Goal: Information Seeking & Learning: Learn about a topic

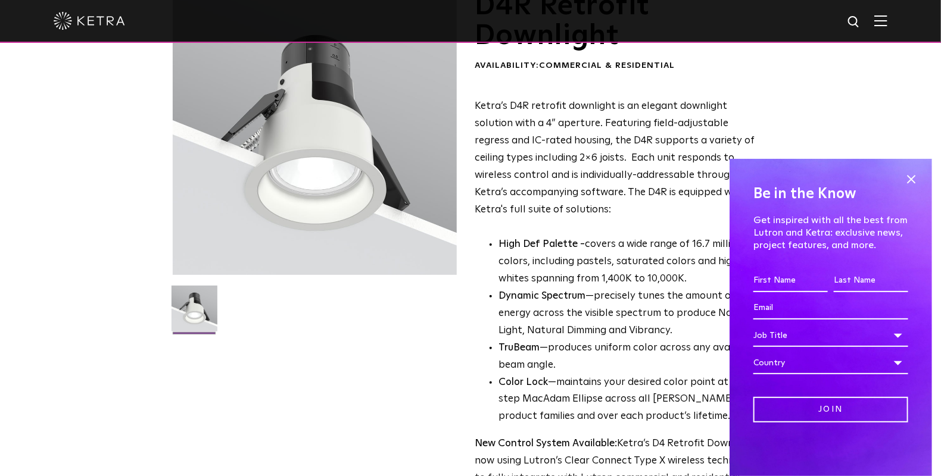
scroll to position [99, 0]
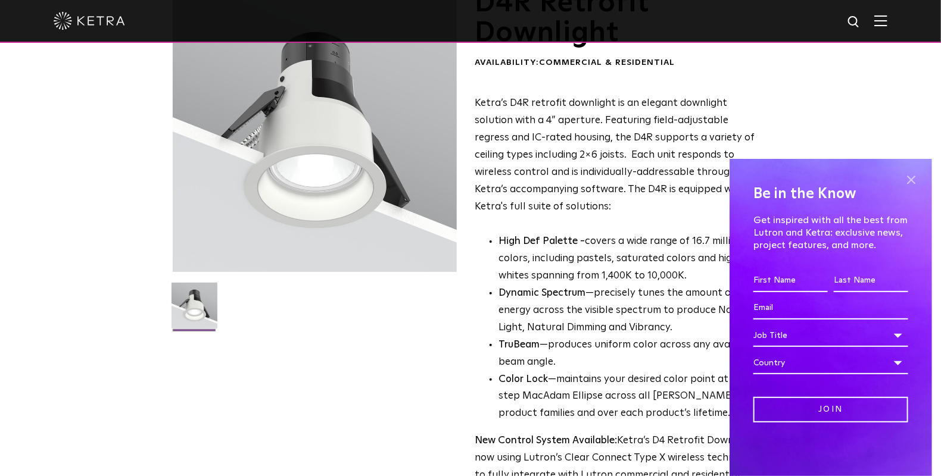
click at [913, 182] on span at bounding box center [911, 180] width 18 height 18
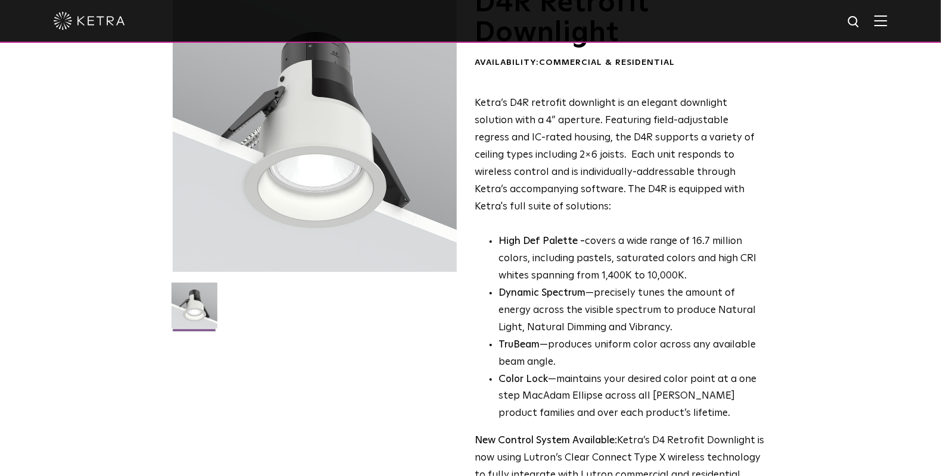
scroll to position [0, 0]
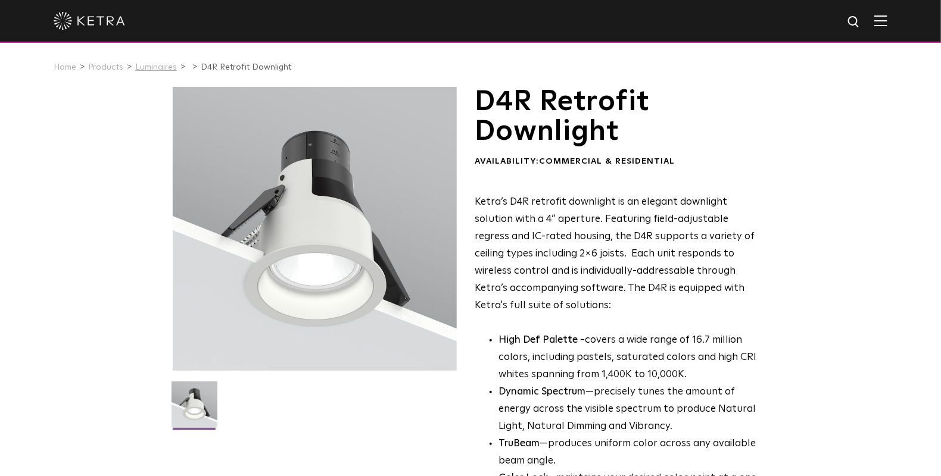
click at [159, 68] on link "Luminaires" at bounding box center [156, 67] width 42 height 8
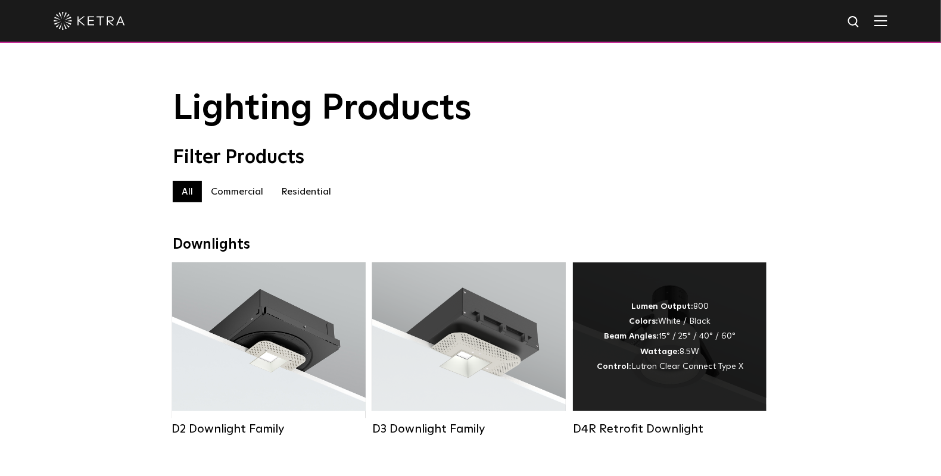
click at [665, 352] on strong "Wattage:" at bounding box center [659, 352] width 39 height 8
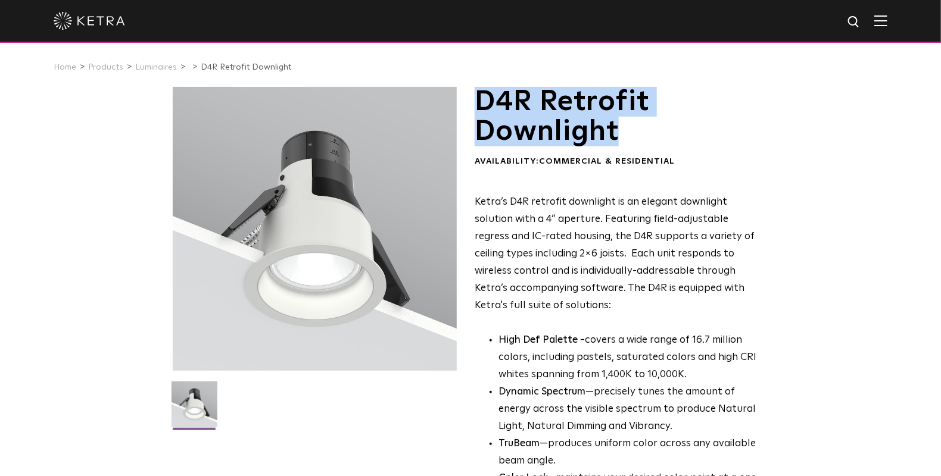
drag, startPoint x: 479, startPoint y: 101, endPoint x: 624, endPoint y: 136, distance: 149.0
click at [624, 136] on h1 "D4R Retrofit Downlight" at bounding box center [620, 117] width 290 height 60
copy h1 "D4R Retrofit Downlight"
click at [103, 68] on link "Products" at bounding box center [105, 67] width 35 height 8
